Goal: Task Accomplishment & Management: Use online tool/utility

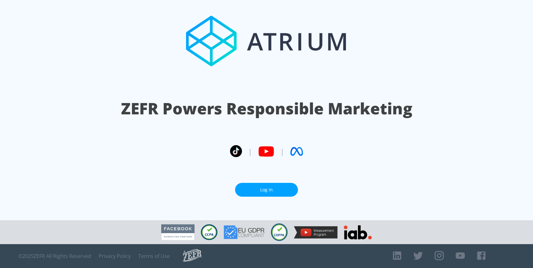
click at [270, 194] on link "Log In" at bounding box center [266, 190] width 63 height 14
click at [259, 192] on link "Log In" at bounding box center [266, 190] width 63 height 14
